Goal: Task Accomplishment & Management: Manage account settings

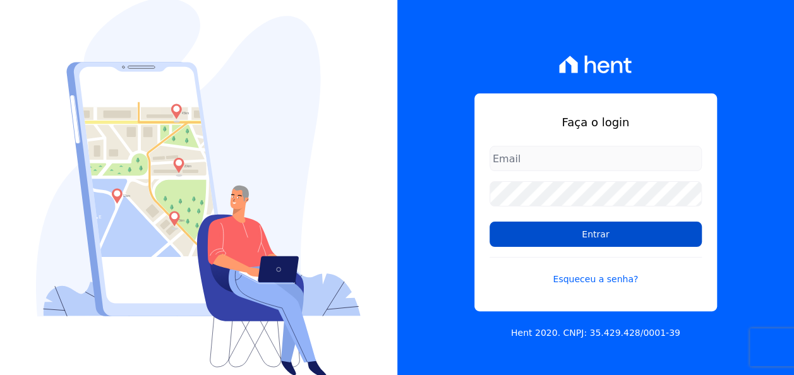
type input "[EMAIL_ADDRESS][DOMAIN_NAME]"
click at [600, 234] on input "Entrar" at bounding box center [596, 234] width 212 height 25
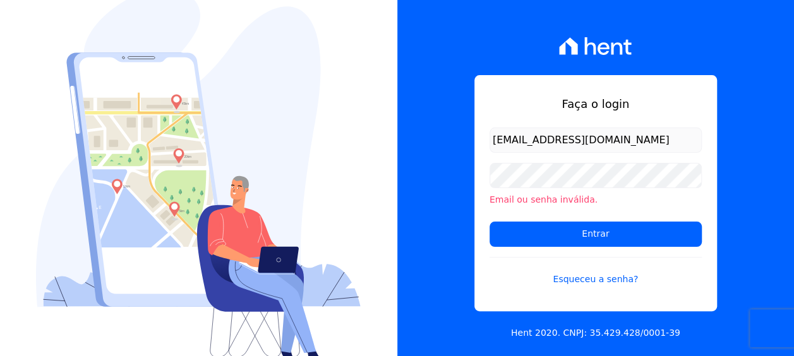
drag, startPoint x: 671, startPoint y: 137, endPoint x: 449, endPoint y: 134, distance: 221.8
click at [450, 134] on div "Faça o login [EMAIL_ADDRESS][DOMAIN_NAME] Email ou senha inválida. Entrar Esque…" at bounding box center [595, 178] width 397 height 356
type input "fi"
click at [634, 42] on div "Faça o login fi Email ou senha inválida. Entrar Esqueceu a senha? Hent 2020. CN…" at bounding box center [595, 178] width 397 height 356
click at [301, 54] on img at bounding box center [198, 179] width 325 height 380
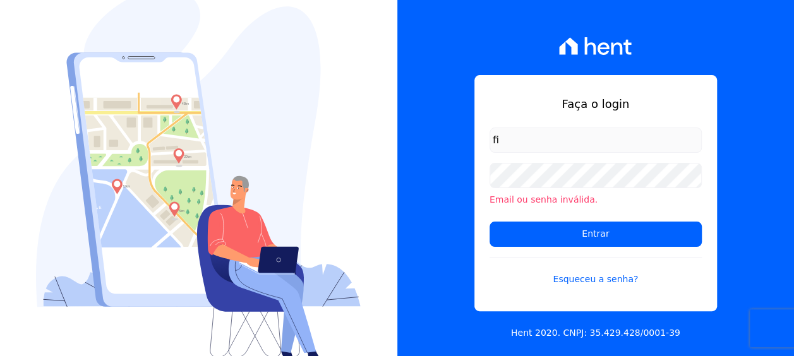
click at [703, 54] on div "Faça o login fi Email ou senha inválida. Entrar Esqueceu a senha? Hent 2020. CN…" at bounding box center [595, 178] width 397 height 356
